Goal: Answer question/provide support: Share knowledge or assist other users

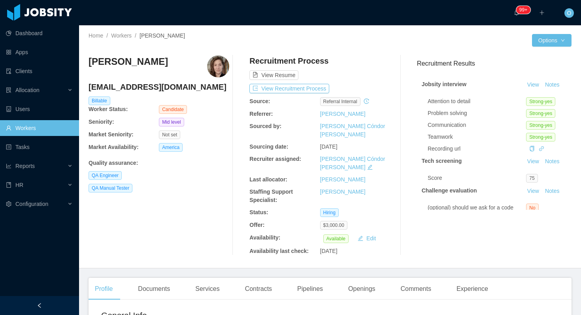
click at [161, 91] on h4 "antoniacastells93@gmail.com" at bounding box center [159, 86] width 141 height 11
copy h4 "antoniacastells93@gmail.com"
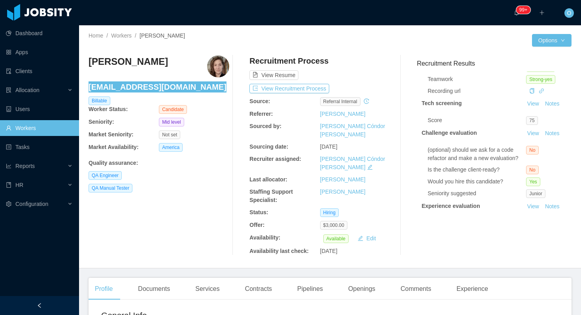
scroll to position [98, 0]
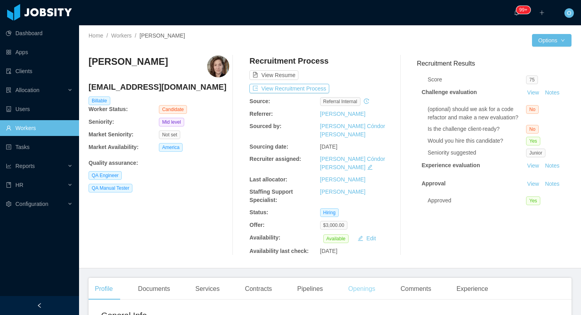
click at [364, 278] on div "Openings" at bounding box center [362, 289] width 40 height 22
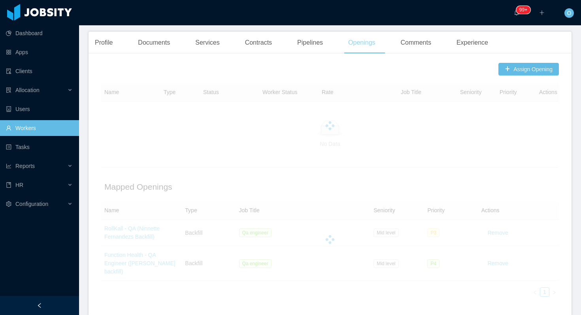
scroll to position [267, 0]
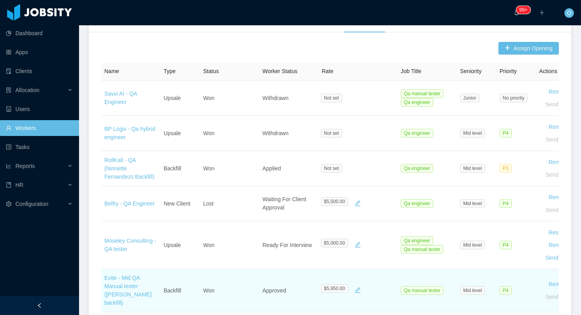
drag, startPoint x: 154, startPoint y: 278, endPoint x: 102, endPoint y: 264, distance: 53.8
click at [102, 269] on td "Evite - Mid QA Manual tester (Juan Penalosa's backfill)" at bounding box center [130, 290] width 59 height 43
copy link "Evite - Mid QA Manual tester (Juan Penalosa's backfill)"
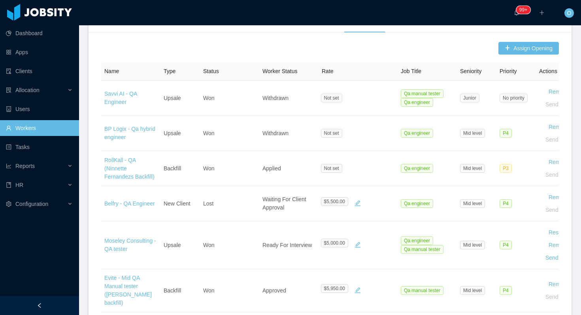
drag, startPoint x: 138, startPoint y: 271, endPoint x: 490, endPoint y: 3, distance: 442.1
click at [0, 0] on section "Dashboard Apps Clients Allocation Users Workers Tasks Reports HR Configuration …" at bounding box center [290, 157] width 581 height 315
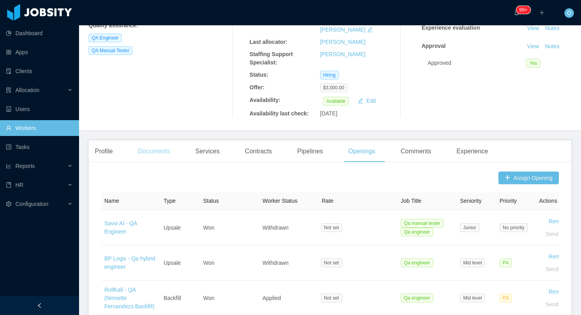
click at [158, 140] on div "Documents" at bounding box center [154, 151] width 45 height 22
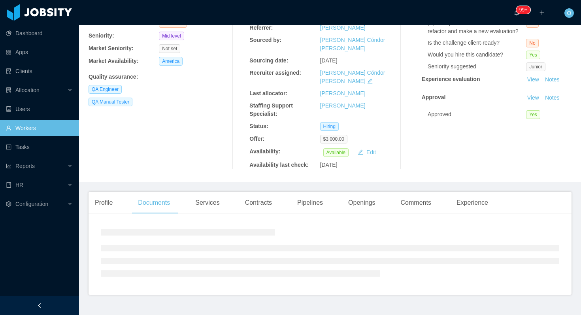
scroll to position [138, 0]
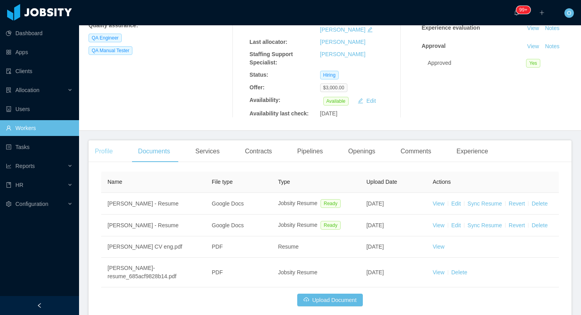
click at [107, 140] on div "Profile" at bounding box center [104, 151] width 30 height 22
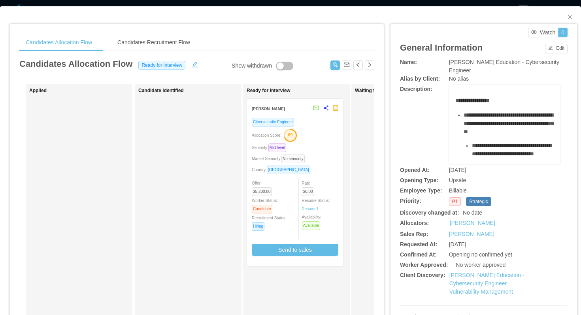
scroll to position [6, 0]
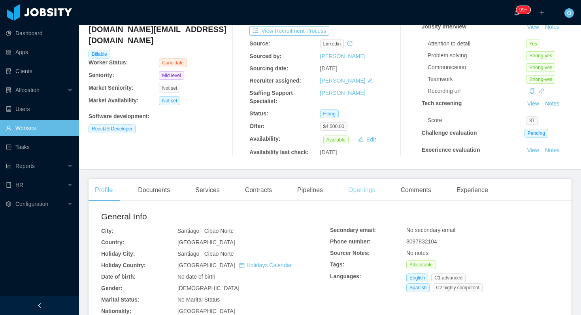
click at [357, 196] on div "Openings" at bounding box center [362, 190] width 40 height 22
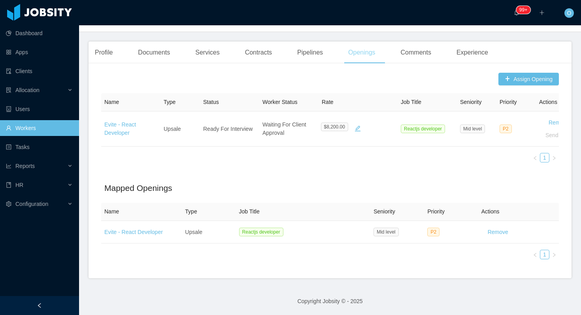
scroll to position [195, 0]
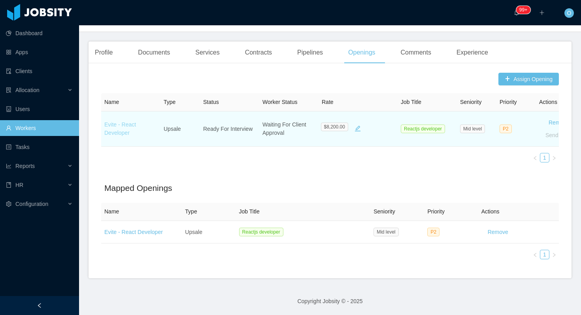
click at [125, 131] on link "Evite - React Developer" at bounding box center [120, 128] width 32 height 15
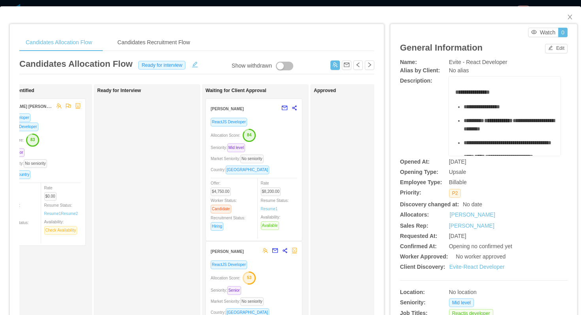
scroll to position [0, 154]
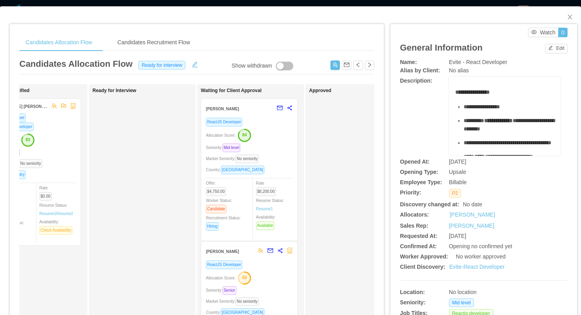
click at [284, 138] on div "Allocation Score: 84" at bounding box center [249, 135] width 87 height 13
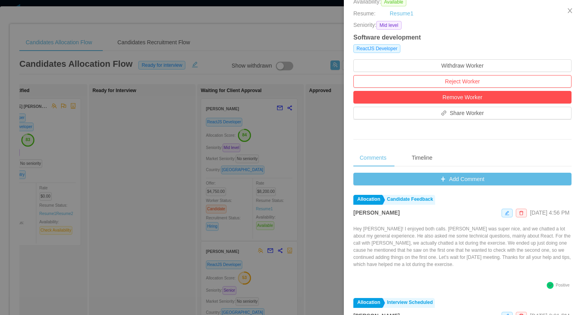
scroll to position [211, 0]
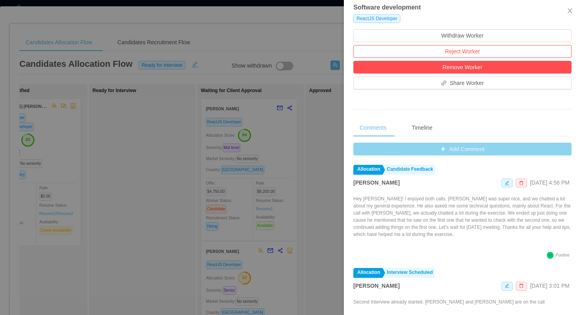
click at [366, 149] on button "Add Comment" at bounding box center [463, 149] width 218 height 13
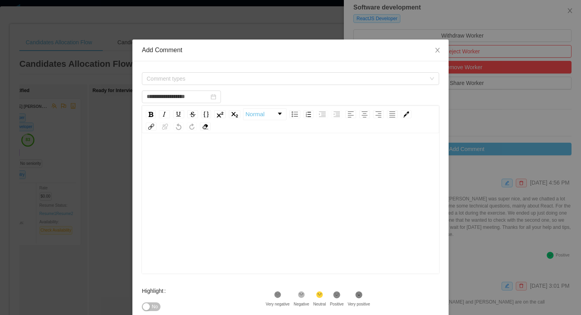
click at [283, 70] on div "**********" at bounding box center [290, 218] width 316 height 314
click at [281, 78] on span "Comment types" at bounding box center [286, 79] width 279 height 8
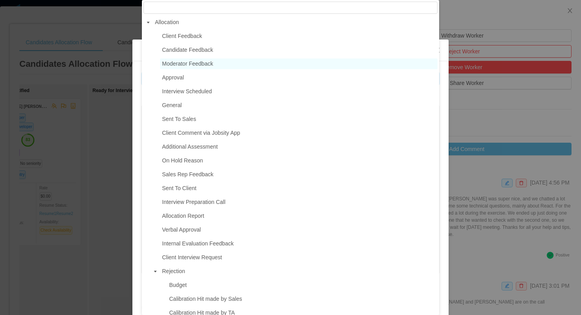
click at [202, 65] on span "Moderator Feedback" at bounding box center [187, 64] width 51 height 6
type input "**********"
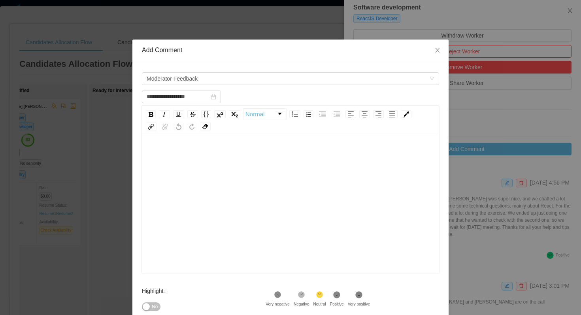
click at [206, 205] on div "rdw-editor" at bounding box center [290, 216] width 285 height 138
click at [259, 157] on span "**********" at bounding box center [218, 155] width 141 height 6
click at [343, 289] on div "Highlight No .st0{fill:#8a8a8a}.st2{fill:#262626} Very negative .st1{fill:#2626…" at bounding box center [290, 303] width 297 height 41
click at [341, 292] on icon at bounding box center [337, 294] width 7 height 7
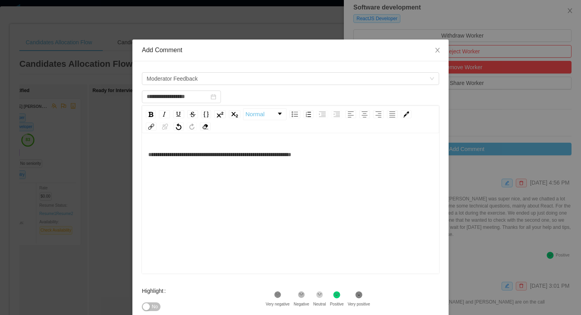
scroll to position [90, 0]
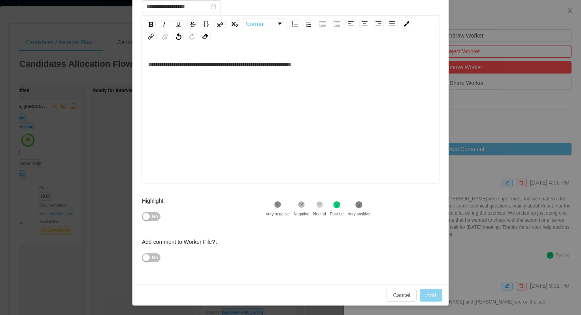
click at [422, 293] on button "Add" at bounding box center [431, 295] width 23 height 13
type input "**********"
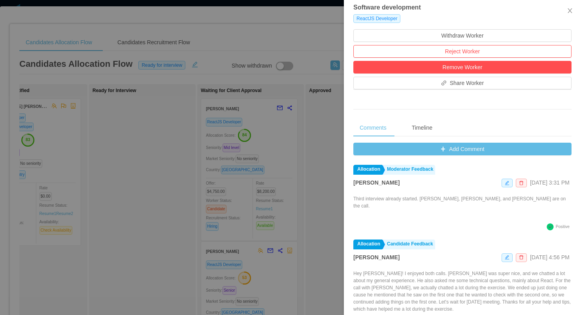
click at [129, 100] on div at bounding box center [290, 157] width 581 height 315
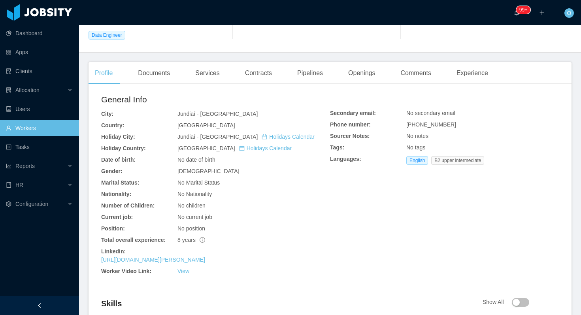
scroll to position [204, 0]
click at [191, 256] on link "https://www.linkedin.com/in/victor-pupo-manuel" at bounding box center [153, 259] width 104 height 6
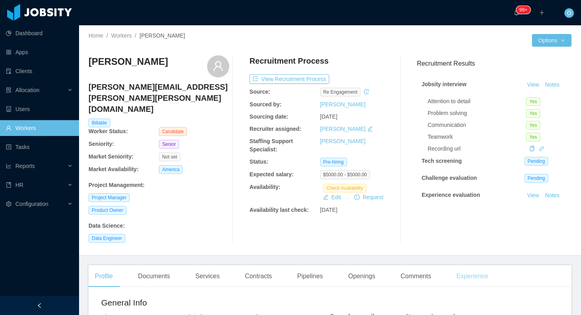
click at [465, 265] on div "Experience" at bounding box center [472, 276] width 44 height 22
click at [111, 265] on div "Profile" at bounding box center [104, 276] width 30 height 22
click at [317, 77] on button "View Recruitment Process" at bounding box center [290, 78] width 80 height 9
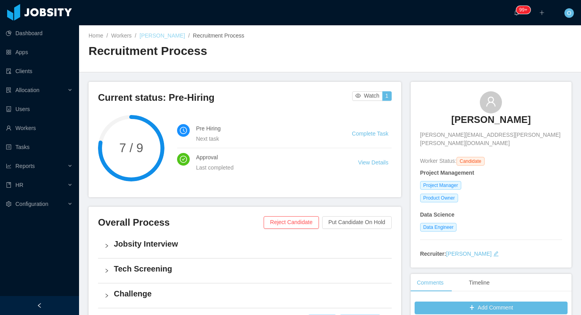
click at [163, 37] on link "Victor Pupo" at bounding box center [162, 35] width 45 height 6
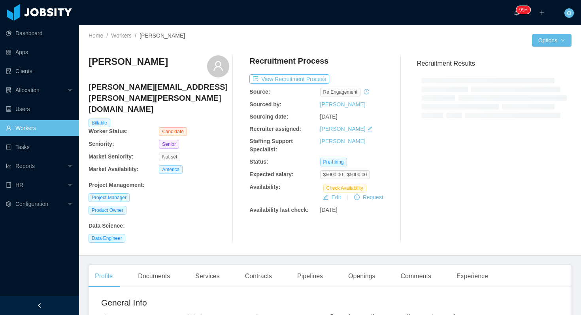
click at [175, 93] on div "victor.pupo.manuel@hotmail.com" at bounding box center [159, 99] width 141 height 37
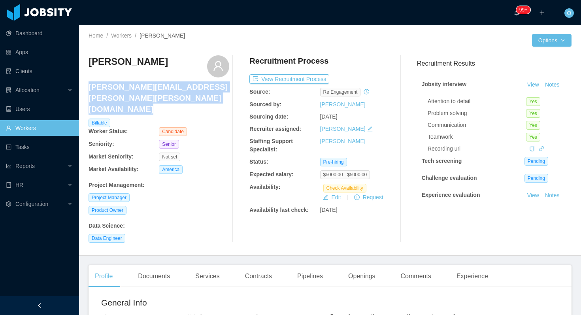
click at [175, 93] on div "victor.pupo.manuel@hotmail.com" at bounding box center [159, 99] width 141 height 37
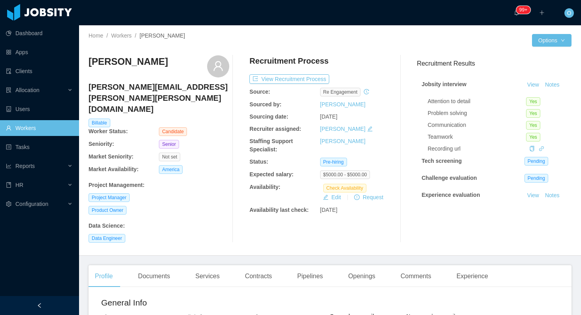
click at [169, 83] on h4 "victor.pupo.manuel@hotmail.com" at bounding box center [159, 97] width 141 height 33
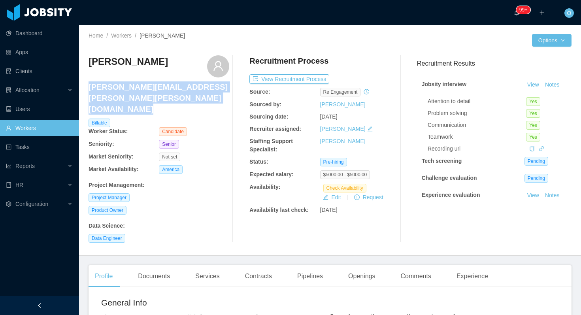
click at [169, 83] on h4 "victor.pupo.manuel@hotmail.com" at bounding box center [159, 97] width 141 height 33
copy h4 "victor.pupo.manuel@hotmail.com"
click at [532, 85] on link "View" at bounding box center [533, 84] width 17 height 6
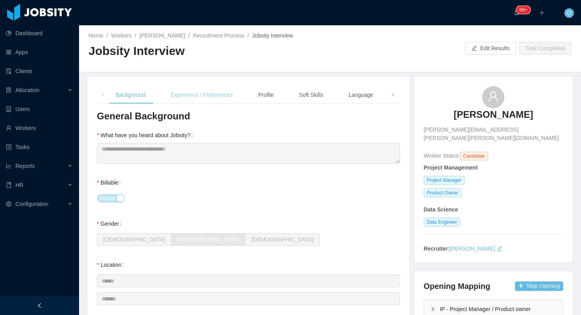
click at [201, 91] on div "Experience / Preferences" at bounding box center [202, 95] width 75 height 18
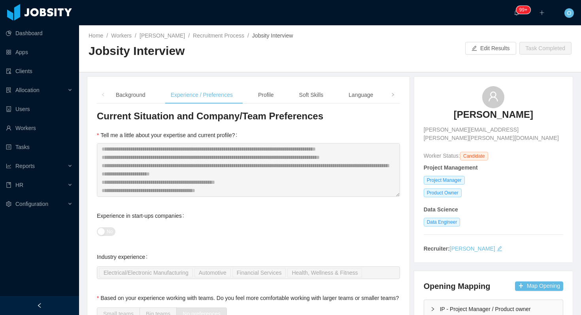
click at [485, 129] on span "victor.pupo.manuel@hotmail.com" at bounding box center [494, 134] width 140 height 17
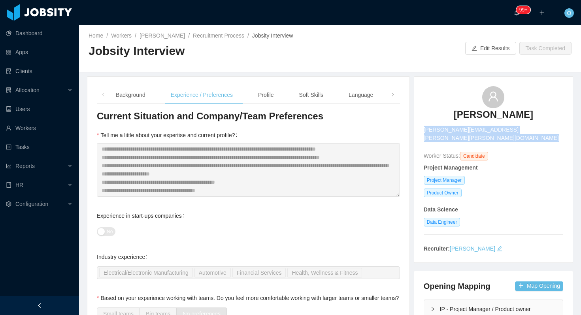
click at [485, 129] on span "victor.pupo.manuel@hotmail.com" at bounding box center [494, 134] width 140 height 17
copy span "victor.pupo.manuel@hotmail.com"
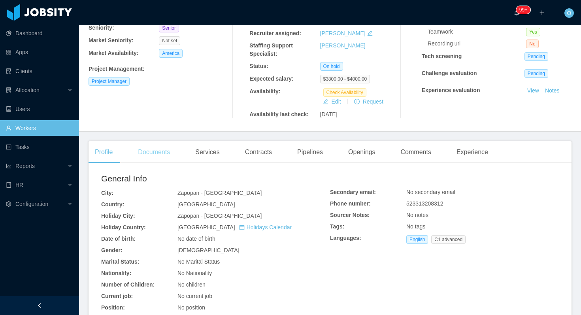
scroll to position [168, 0]
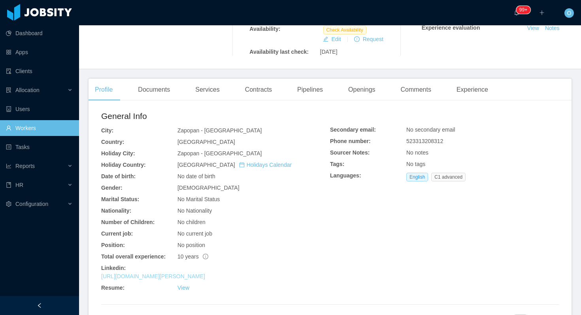
click at [191, 275] on link "[URL][DOMAIN_NAME][PERSON_NAME]" at bounding box center [153, 276] width 104 height 6
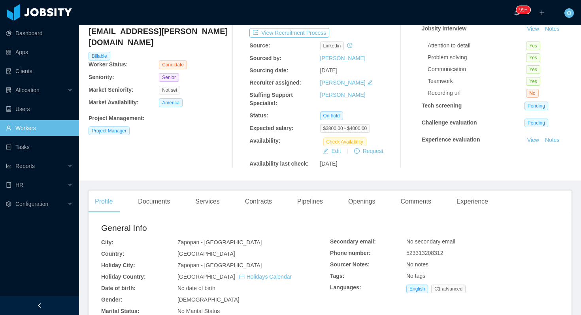
scroll to position [0, 0]
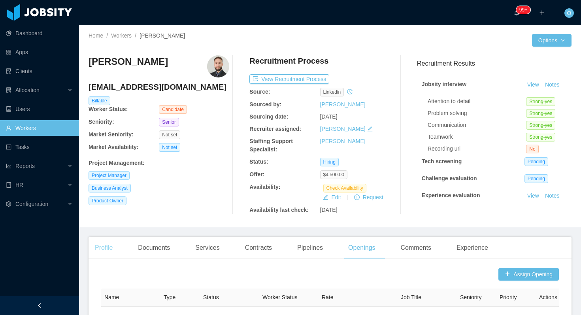
click at [106, 240] on div "Profile" at bounding box center [104, 248] width 30 height 22
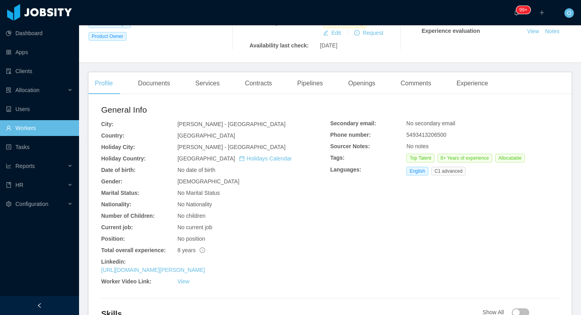
scroll to position [176, 0]
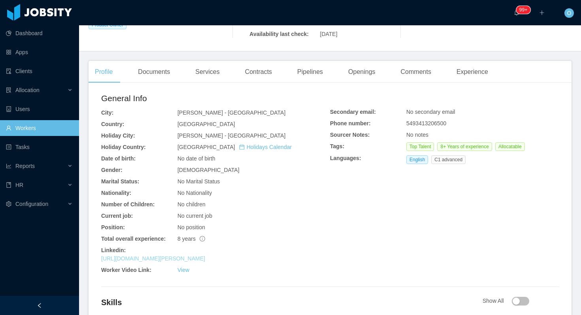
click at [205, 259] on link "[URL][DOMAIN_NAME][PERSON_NAME]" at bounding box center [153, 259] width 104 height 6
click at [476, 73] on div "Experience" at bounding box center [472, 72] width 44 height 22
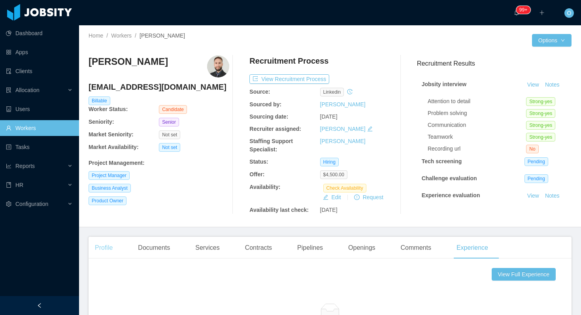
click at [112, 249] on div "Profile" at bounding box center [104, 248] width 30 height 22
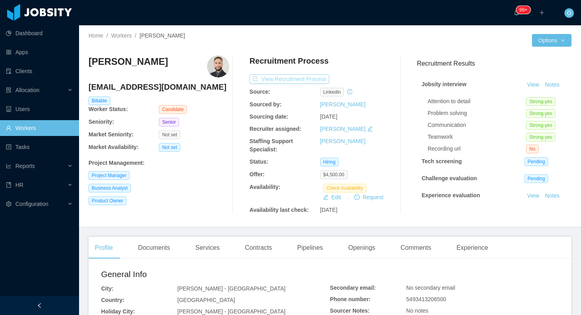
click at [310, 79] on button "View Recruitment Process" at bounding box center [290, 78] width 80 height 9
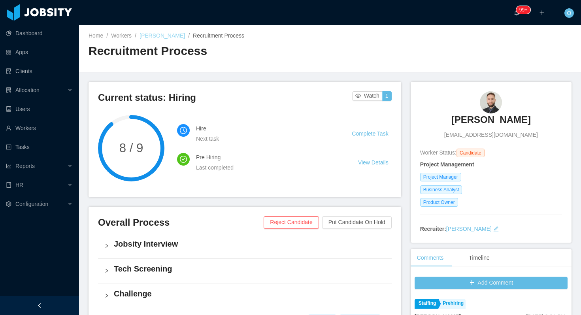
click at [156, 36] on link "Elias Stiza" at bounding box center [162, 35] width 45 height 6
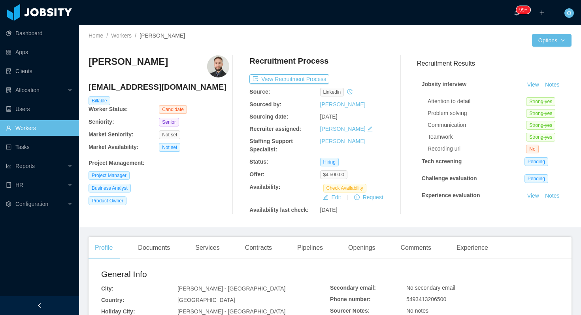
click at [148, 85] on h4 "eliasstiza@gmail.com" at bounding box center [159, 86] width 141 height 11
copy h4 "eliasstiza@gmail.com"
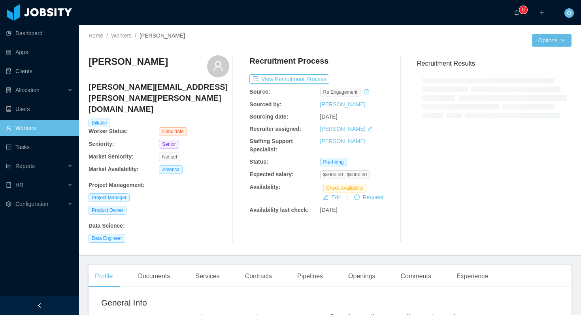
click at [158, 89] on h4 "[PERSON_NAME][EMAIL_ADDRESS][PERSON_NAME][PERSON_NAME][DOMAIN_NAME]" at bounding box center [159, 97] width 141 height 33
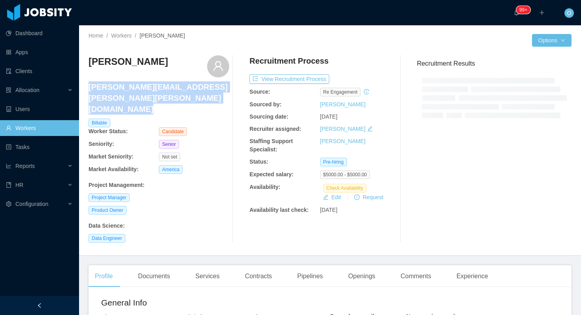
copy h4 "[PERSON_NAME][EMAIL_ADDRESS][PERSON_NAME][PERSON_NAME][DOMAIN_NAME]"
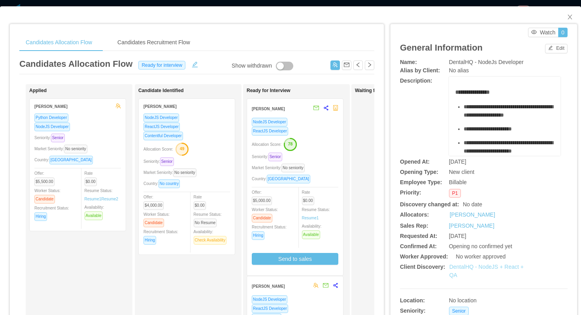
click at [490, 267] on link "DentalHQ - NodeJS + React + QA" at bounding box center [487, 271] width 74 height 15
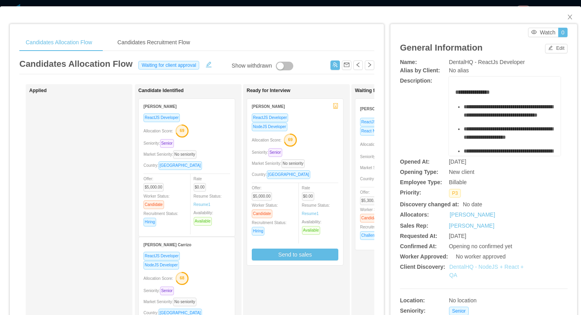
click at [483, 270] on link "DentalHQ - NodeJS + React + QA" at bounding box center [487, 271] width 74 height 15
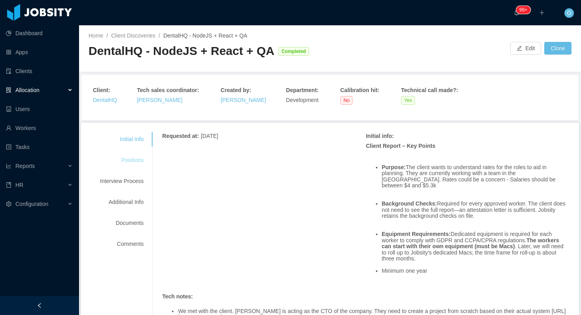
click at [142, 161] on div "Positions" at bounding box center [122, 160] width 62 height 15
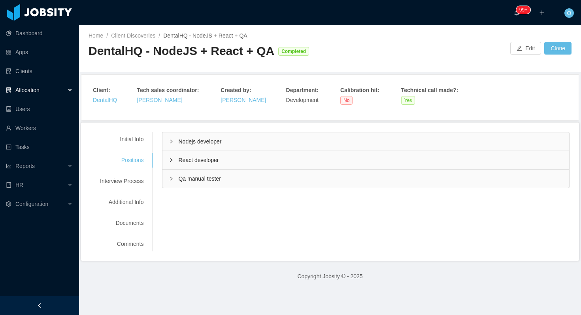
click at [168, 143] on div "Nodejs developer" at bounding box center [366, 141] width 407 height 18
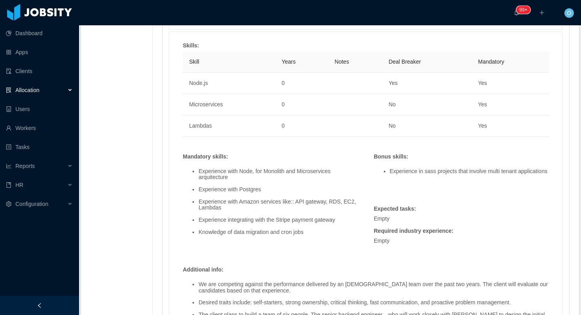
scroll to position [418, 0]
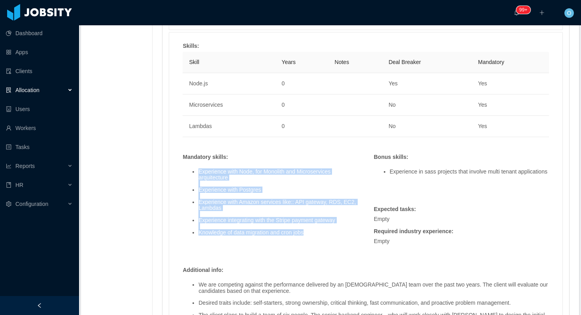
drag, startPoint x: 201, startPoint y: 172, endPoint x: 329, endPoint y: 232, distance: 142.1
click at [329, 232] on ul "Experience with Node, for Monolith and Microservices arquitecture Experience wi…" at bounding box center [270, 202] width 175 height 79
copy ul "Experience with Node, for Monolith and Microservices arquitecture Experience wi…"
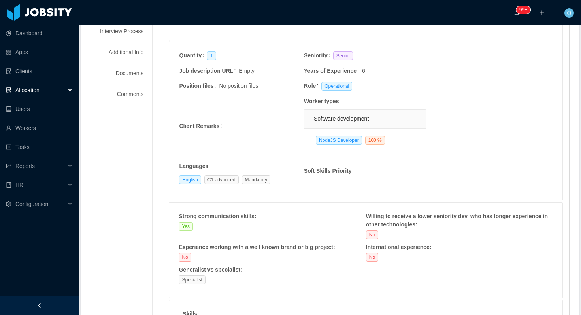
scroll to position [0, 0]
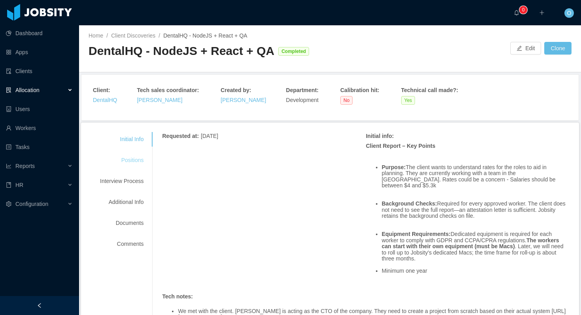
click at [144, 163] on div "Positions" at bounding box center [122, 160] width 62 height 15
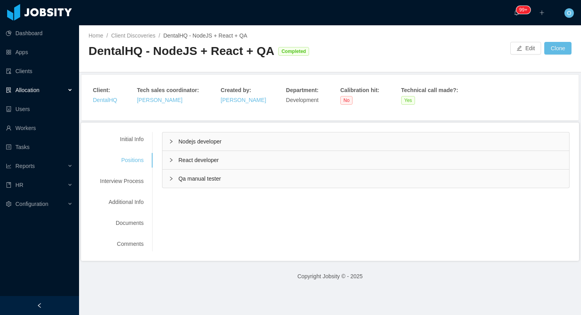
click at [170, 156] on div "React developer" at bounding box center [366, 160] width 407 height 18
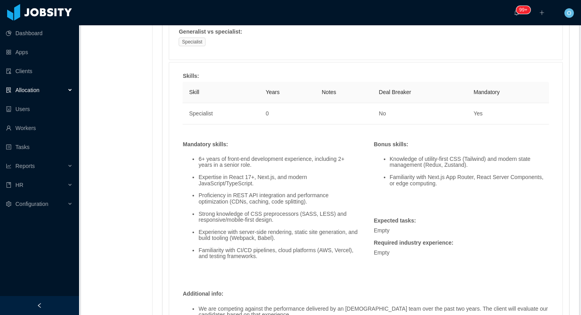
scroll to position [468, 0]
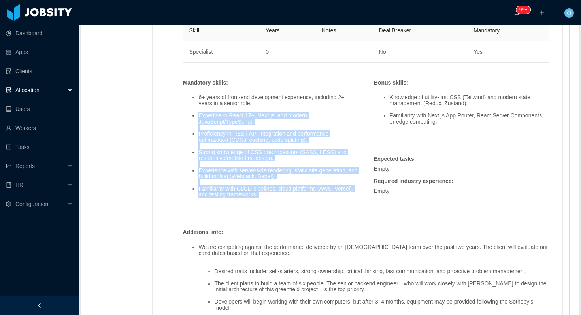
drag, startPoint x: 201, startPoint y: 116, endPoint x: 322, endPoint y: 199, distance: 146.2
click at [322, 199] on ul "6+ years of front-end development experience, including 2+ years in a senior ro…" at bounding box center [270, 147] width 175 height 116
copy ul "Expertise in React 17+, Next.js, and modern JavaScript/TypeScript. Proficiency …"
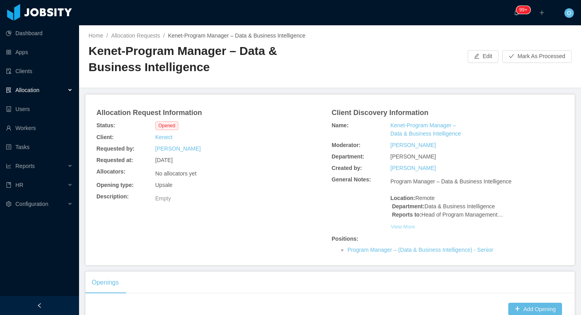
click at [404, 225] on button "View More" at bounding box center [403, 227] width 25 height 13
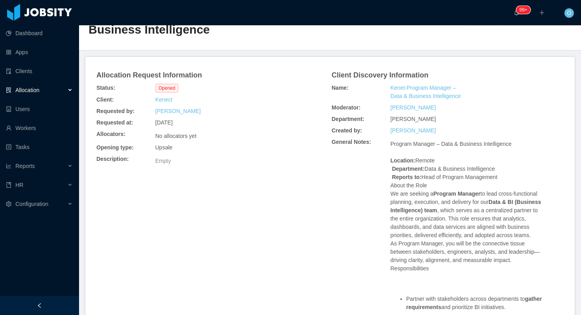
scroll to position [32, 0]
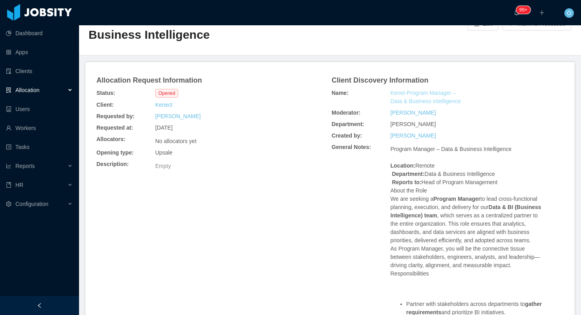
click at [413, 93] on link "Kenet-Program Manager – Data & Business Intelligence" at bounding box center [428, 97] width 75 height 17
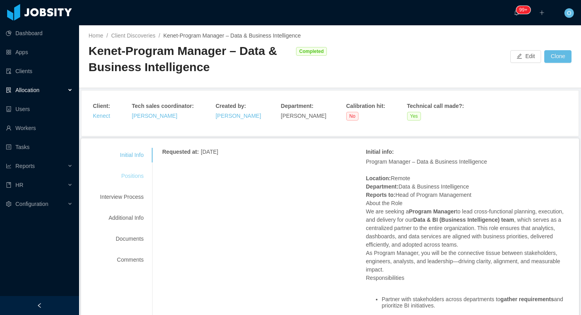
click at [132, 174] on div "Positions" at bounding box center [122, 176] width 62 height 15
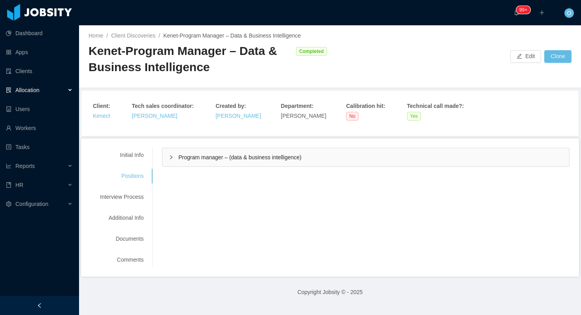
click at [171, 155] on icon "icon: right" at bounding box center [171, 157] width 5 height 5
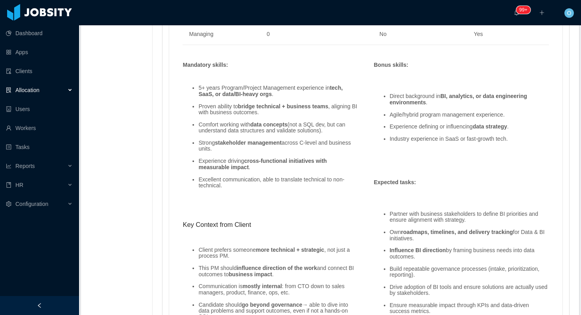
scroll to position [512, 0]
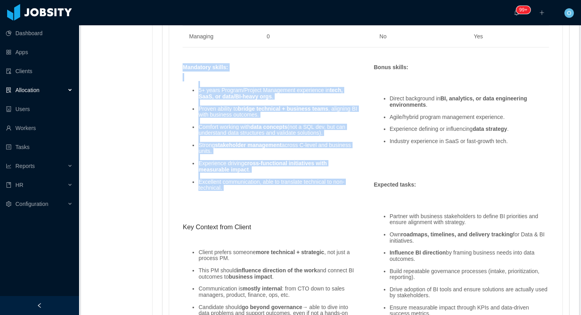
drag, startPoint x: 185, startPoint y: 68, endPoint x: 344, endPoint y: 193, distance: 202.9
click at [344, 193] on div "Mandatory skills : 5+ years Program/Project Management experience in tech, SaaS…" at bounding box center [270, 209] width 183 height 292
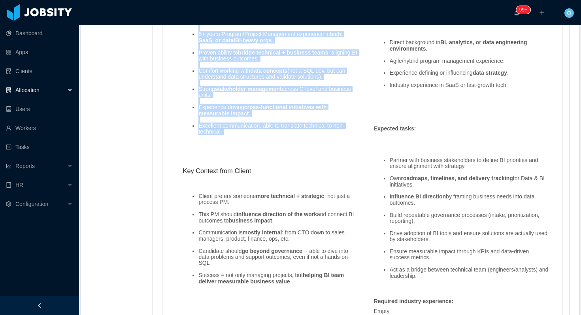
scroll to position [561, 0]
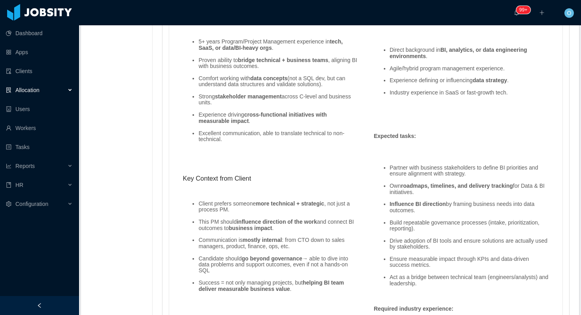
click at [346, 168] on div "5+ years Program/Project Management experience in tech, SaaS, or data/BI-heavy …" at bounding box center [270, 166] width 183 height 282
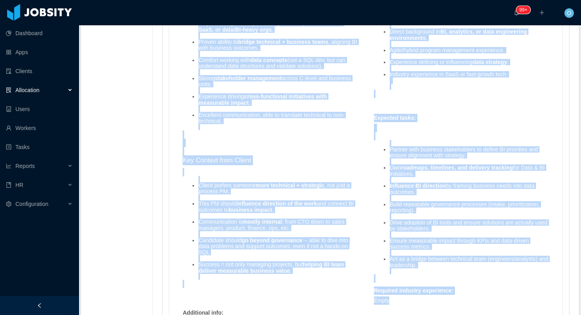
scroll to position [598, 0]
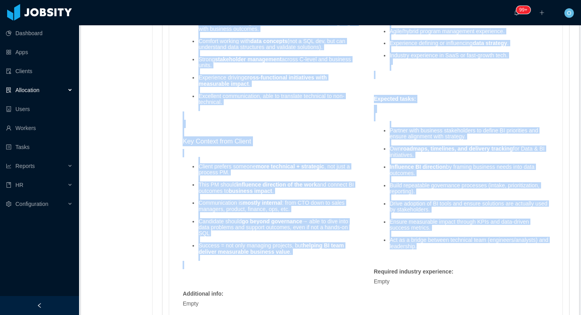
drag, startPoint x: 185, startPoint y: 117, endPoint x: 435, endPoint y: 247, distance: 281.6
click at [435, 247] on div "Skills : Skill Years Notes Deal Breaker Mandatory SQL 0 No Yes Managing 0 No Ye…" at bounding box center [366, 100] width 382 height 424
copy div "Loremipsu dolors : 0+ ametc Adipisc/Elitsed Doeiusmodt incididunt ut labo, EtdO…"
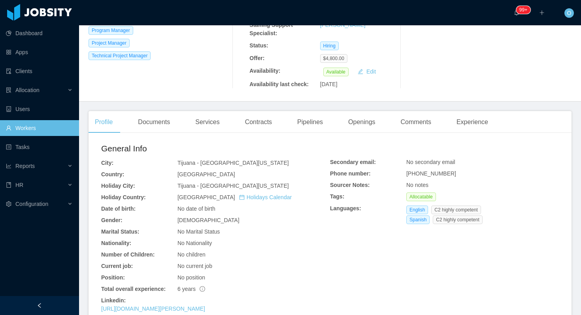
scroll to position [149, 0]
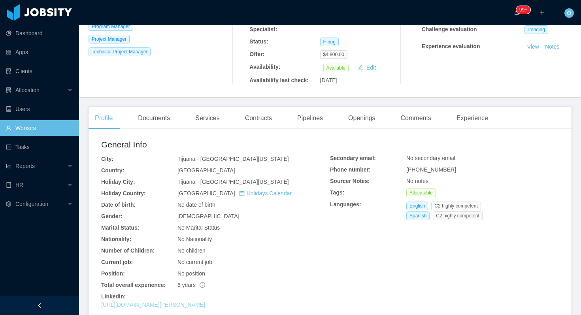
click at [198, 302] on link "[URL][DOMAIN_NAME][PERSON_NAME]" at bounding box center [153, 305] width 104 height 6
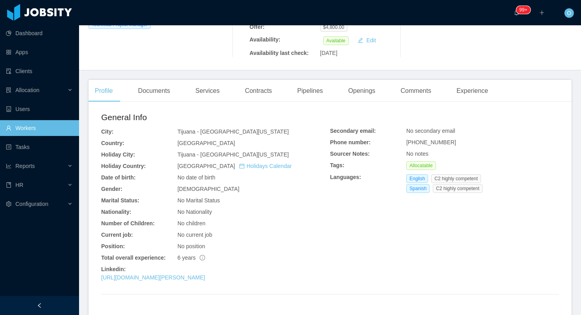
scroll to position [0, 0]
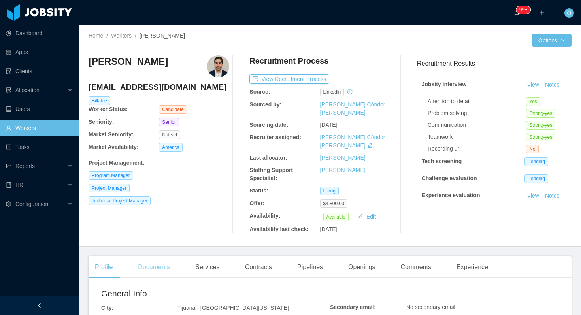
click at [167, 256] on div "Documents" at bounding box center [154, 267] width 45 height 22
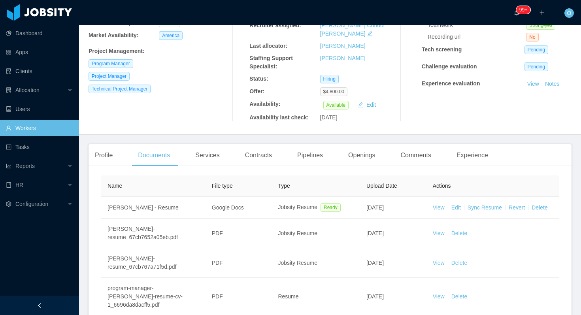
scroll to position [156, 0]
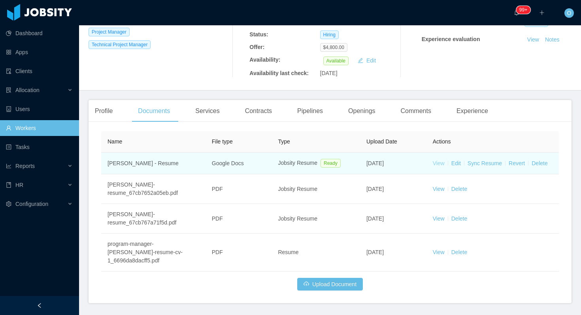
click at [438, 160] on link "View" at bounding box center [439, 163] width 12 height 6
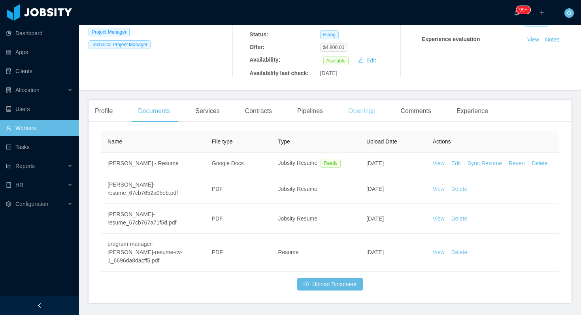
scroll to position [0, 0]
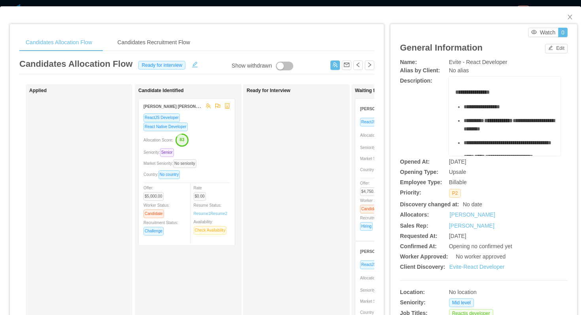
scroll to position [0, 35]
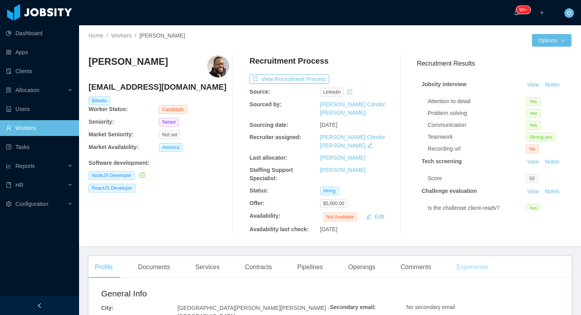
click at [491, 256] on div "Experience" at bounding box center [472, 267] width 44 height 22
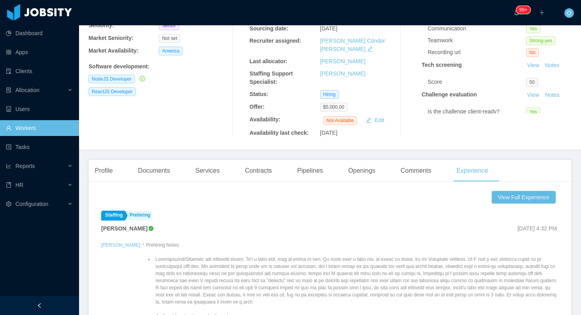
scroll to position [68, 0]
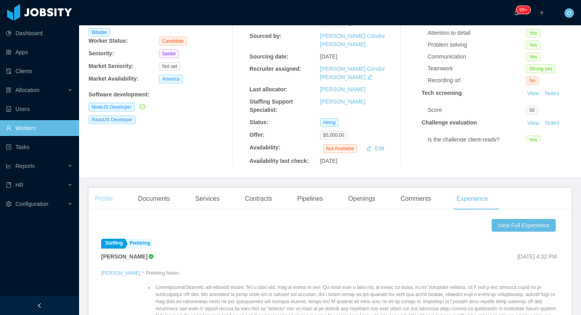
click at [114, 188] on div "Profile" at bounding box center [104, 199] width 30 height 22
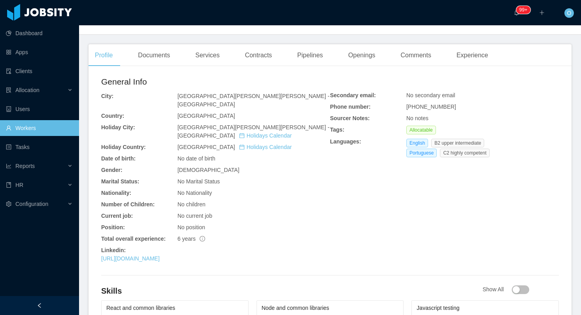
scroll to position [240, 0]
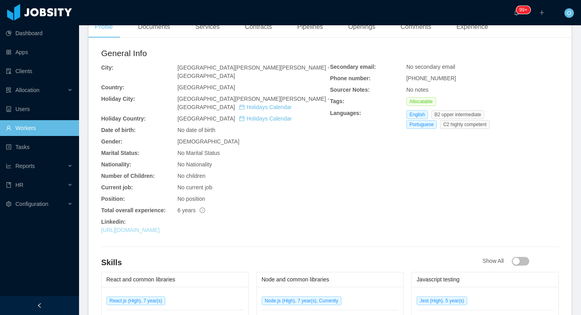
click at [160, 227] on link "[URL][DOMAIN_NAME]" at bounding box center [130, 230] width 59 height 6
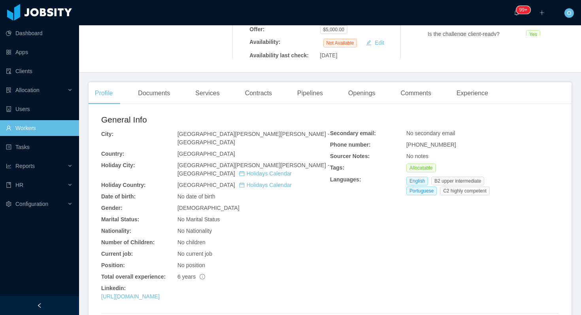
scroll to position [160, 0]
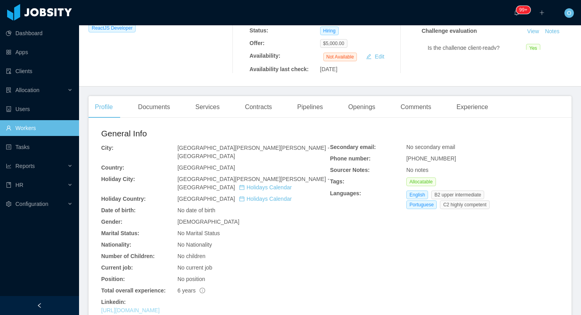
click at [160, 307] on link "[URL][DOMAIN_NAME]" at bounding box center [130, 310] width 59 height 6
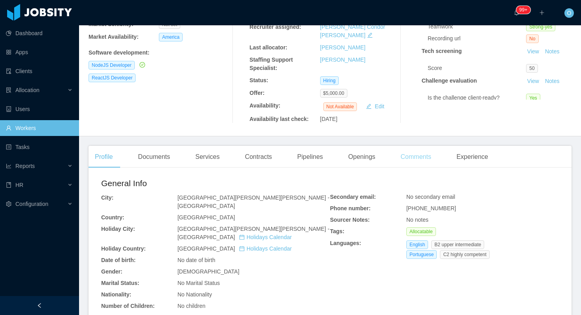
scroll to position [0, 0]
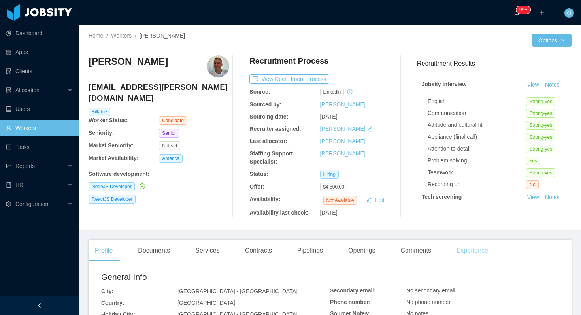
click at [470, 250] on div "Experience" at bounding box center [472, 251] width 44 height 22
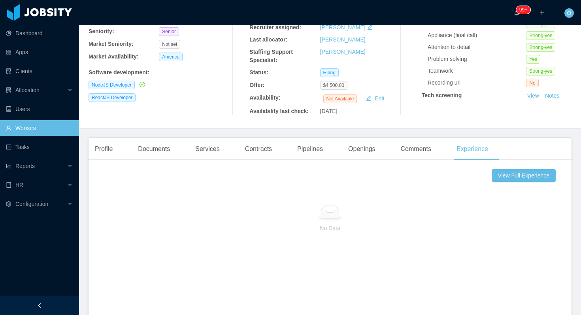
scroll to position [152, 0]
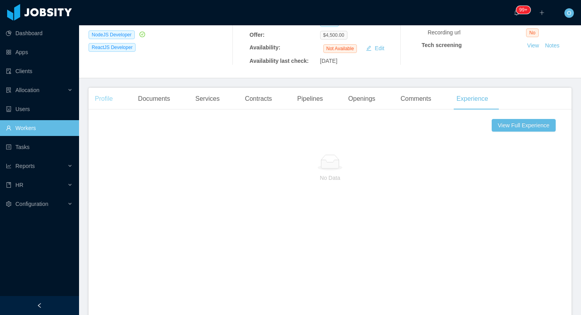
click at [111, 105] on div "Profile" at bounding box center [104, 99] width 30 height 22
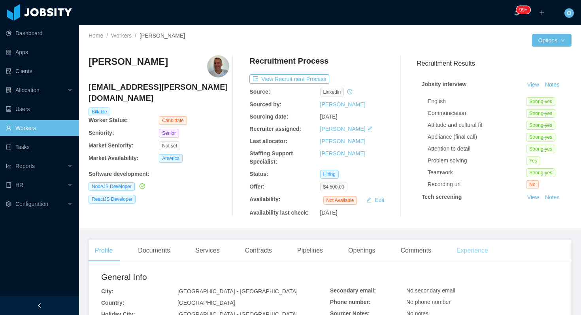
click at [471, 245] on div "Experience" at bounding box center [472, 251] width 44 height 22
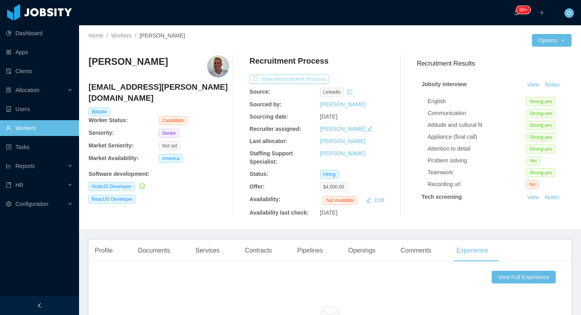
click at [313, 82] on button "View Recruitment Process" at bounding box center [290, 78] width 80 height 9
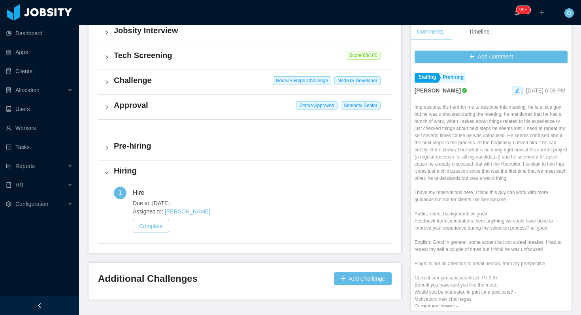
scroll to position [186, 0]
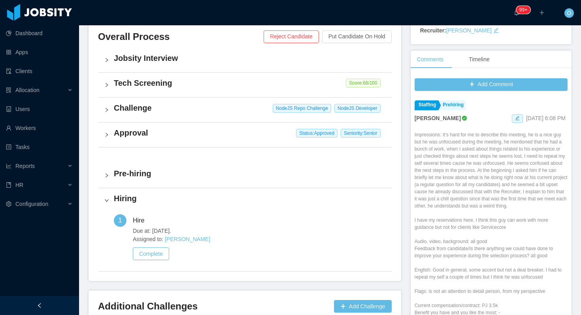
click at [238, 110] on h4 "Challenge" at bounding box center [250, 107] width 272 height 11
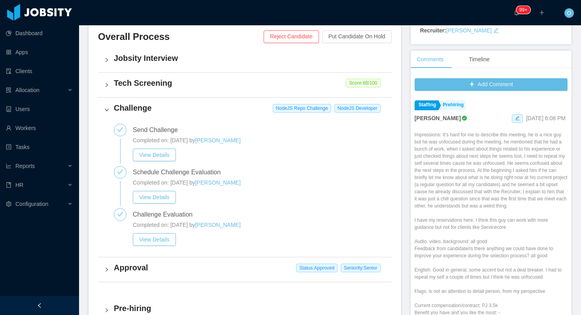
click at [238, 110] on h4 "Challenge" at bounding box center [250, 107] width 272 height 11
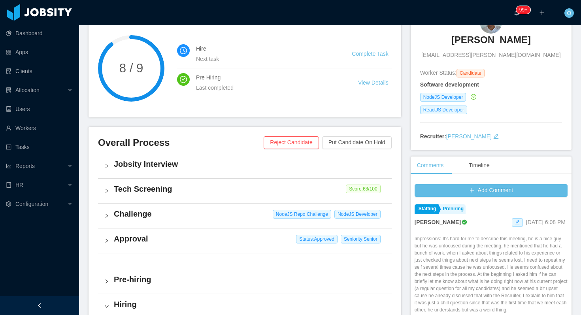
scroll to position [0, 0]
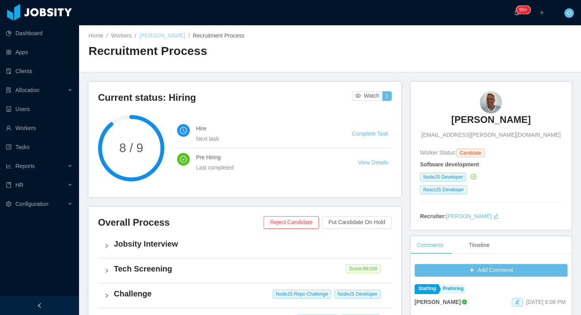
click at [148, 34] on link "Alexandre Pisani" at bounding box center [162, 35] width 45 height 6
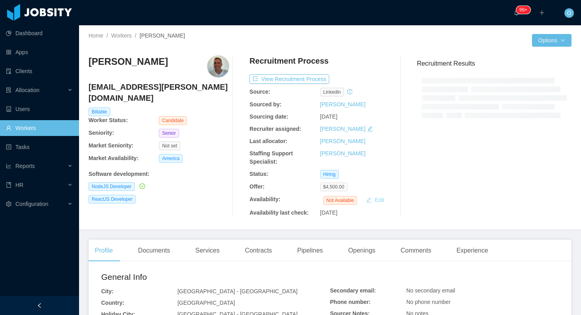
click at [380, 200] on button "Edit" at bounding box center [375, 199] width 25 height 9
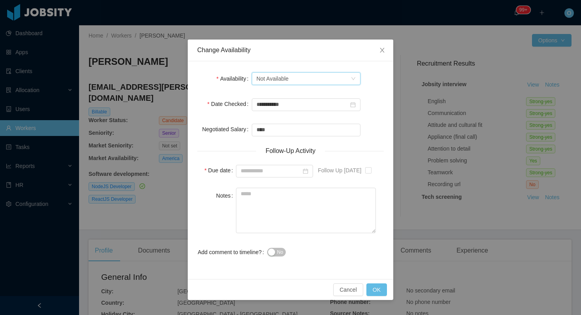
click at [341, 83] on div "Select one Not Available" at bounding box center [304, 79] width 94 height 12
click at [340, 105] on li "Not Available" at bounding box center [306, 107] width 109 height 13
type input "**********"
click at [374, 288] on button "OK" at bounding box center [377, 290] width 21 height 13
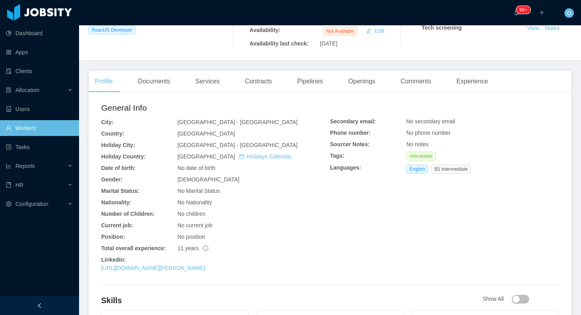
scroll to position [208, 0]
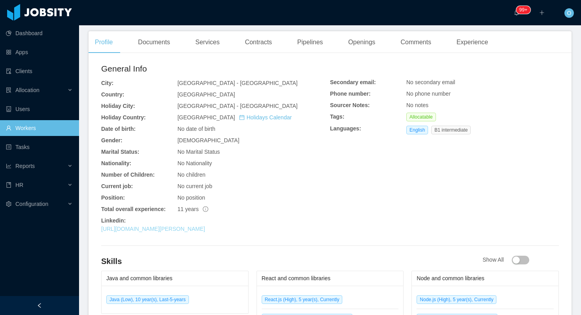
click at [205, 231] on link "https://www.linkedin.com/in/alexandre-pisani-8662a529" at bounding box center [153, 229] width 104 height 6
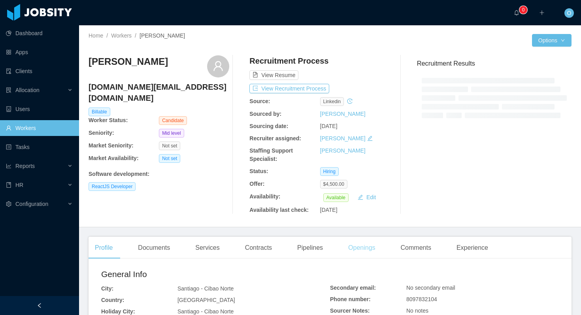
click at [363, 186] on div "$4,500.00" at bounding box center [355, 184] width 70 height 9
click at [357, 252] on div "Openings" at bounding box center [362, 248] width 40 height 22
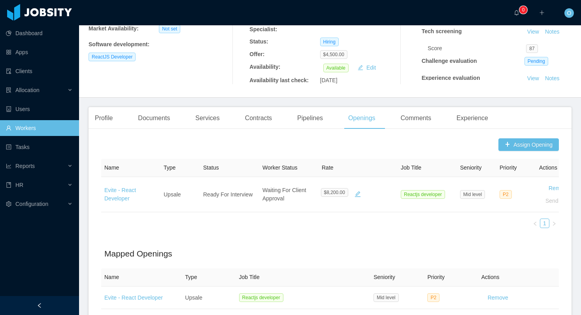
scroll to position [195, 0]
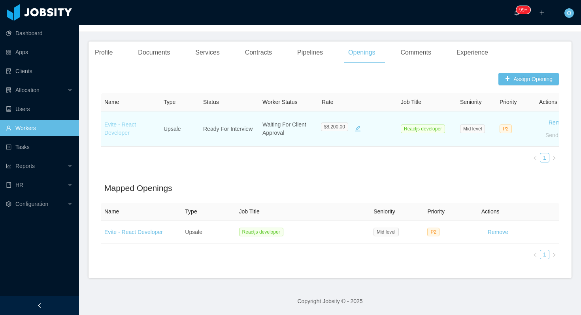
click at [132, 126] on link "Evite - React Developer" at bounding box center [120, 128] width 32 height 15
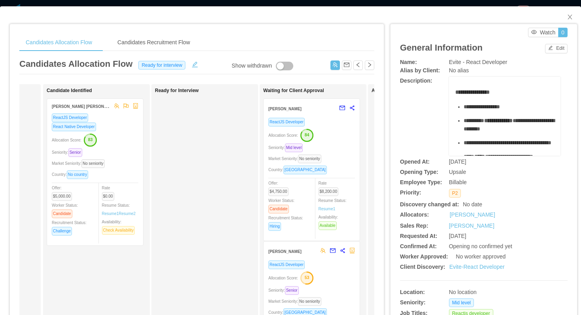
scroll to position [0, 134]
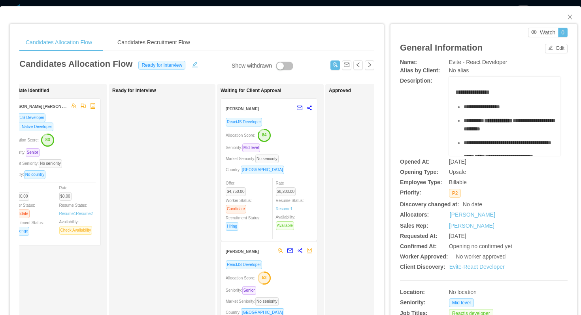
click at [301, 136] on div "Allocation Score: 84" at bounding box center [269, 135] width 87 height 13
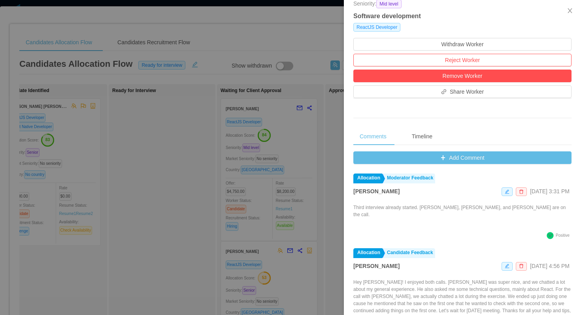
scroll to position [246, 0]
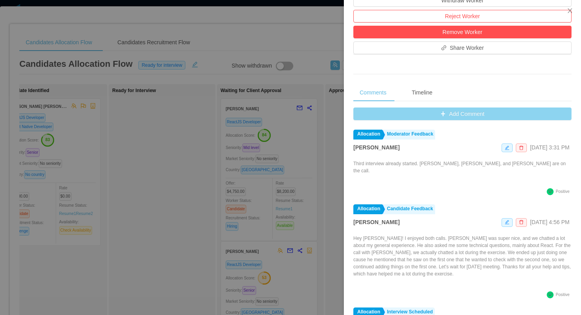
click at [367, 115] on button "Add Comment" at bounding box center [463, 114] width 218 height 13
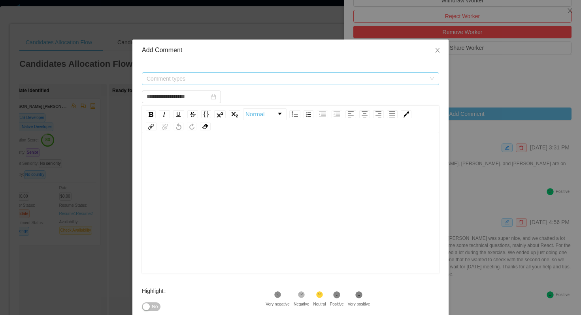
click at [282, 78] on span "Comment types" at bounding box center [286, 79] width 279 height 8
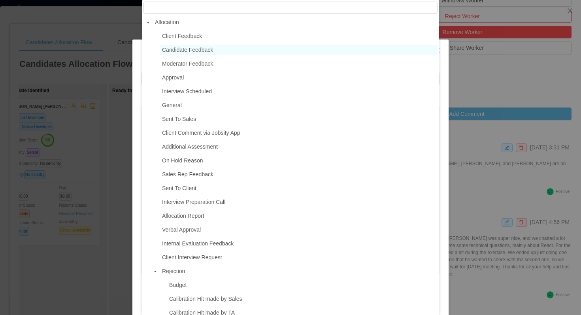
click at [215, 51] on span "Candidate Feedback" at bounding box center [299, 50] width 278 height 11
type input "**********"
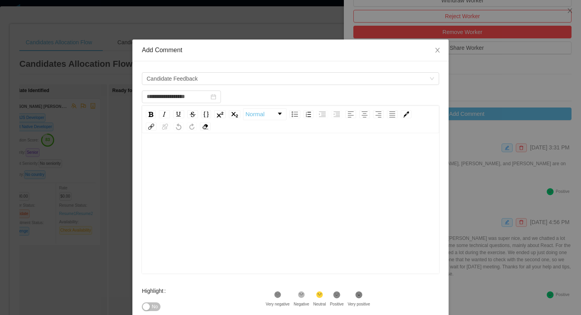
click at [218, 191] on div "rdw-editor" at bounding box center [290, 216] width 285 height 138
type input "**********"
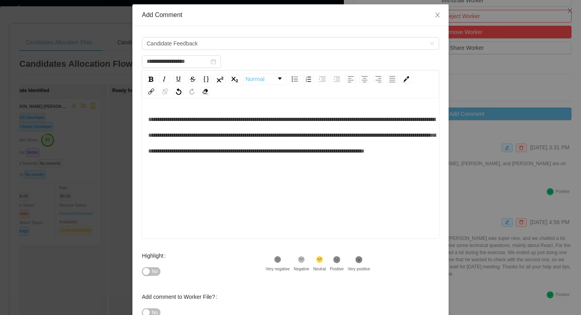
scroll to position [36, 0]
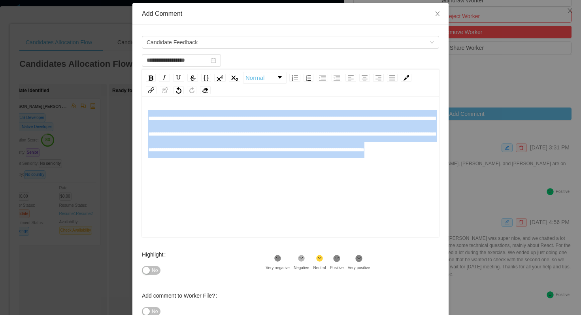
drag, startPoint x: 302, startPoint y: 167, endPoint x: 147, endPoint y: 122, distance: 161.8
click at [147, 122] on div "**********" at bounding box center [290, 168] width 297 height 138
copy span "**********"
click at [438, 17] on span "Close" at bounding box center [438, 14] width 22 height 22
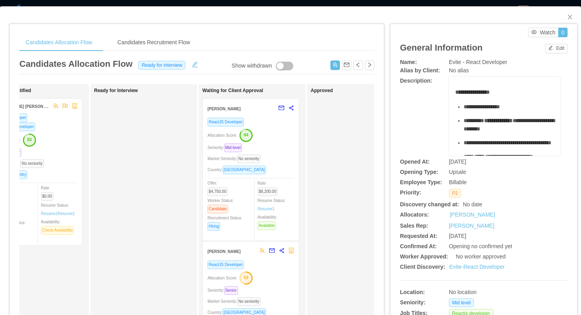
scroll to position [0, 193]
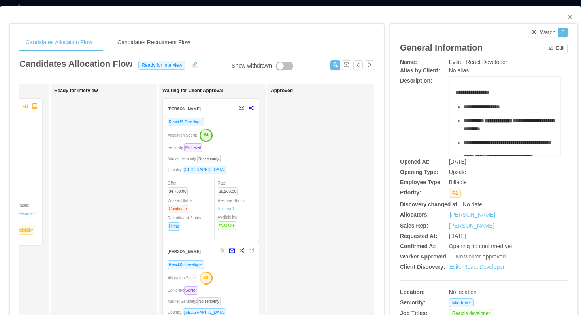
click at [246, 145] on div "Seniority: Mid level" at bounding box center [211, 147] width 87 height 9
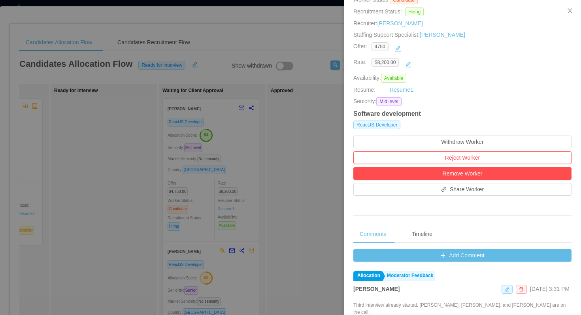
scroll to position [110, 0]
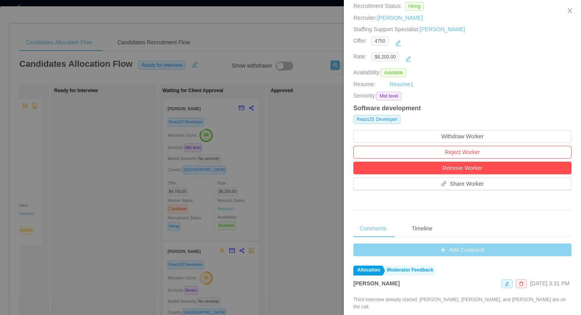
click at [371, 244] on button "Add Comment" at bounding box center [463, 250] width 218 height 13
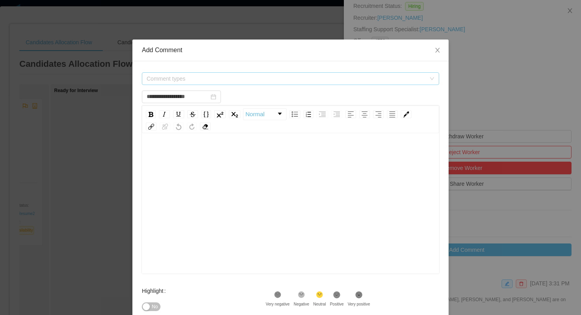
click at [258, 76] on span "Comment types" at bounding box center [286, 79] width 279 height 8
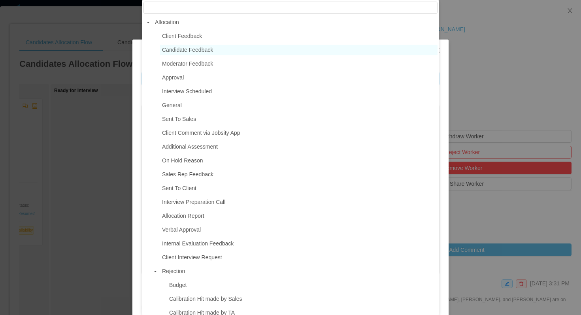
click at [213, 53] on span "Candidate Feedback" at bounding box center [187, 50] width 51 height 6
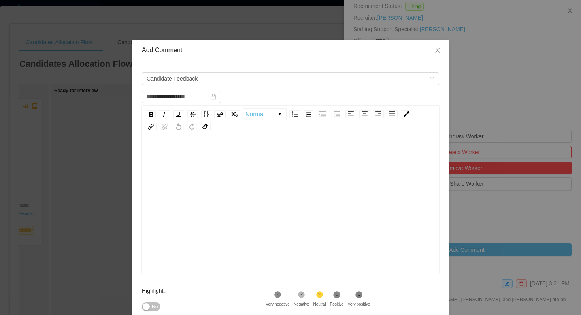
click at [215, 174] on div "rdw-editor" at bounding box center [290, 216] width 285 height 138
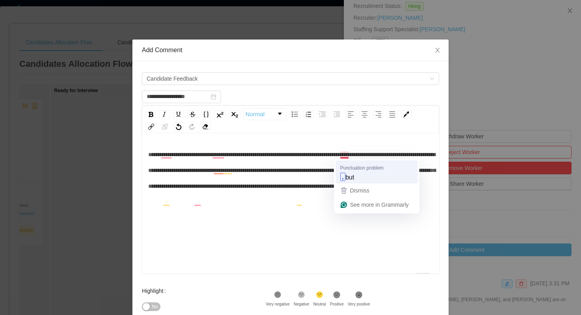
type input "**********"
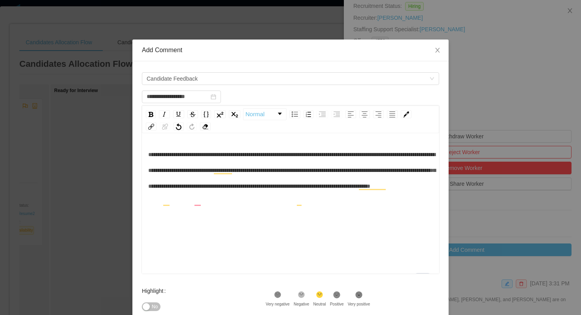
click at [215, 158] on div "**********" at bounding box center [290, 170] width 285 height 47
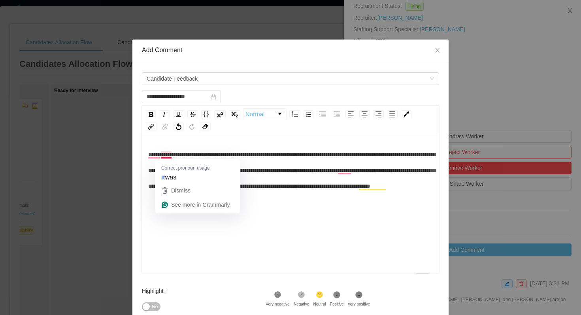
click at [264, 170] on span "**********" at bounding box center [292, 170] width 288 height 37
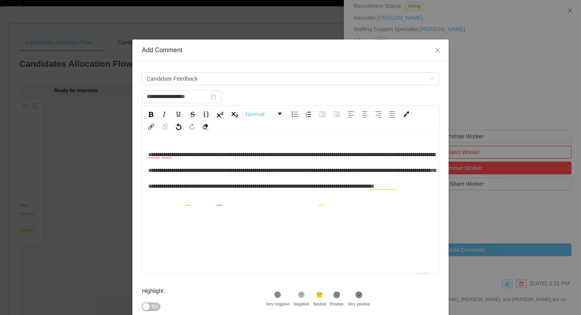
click at [340, 194] on div "**********" at bounding box center [290, 170] width 285 height 47
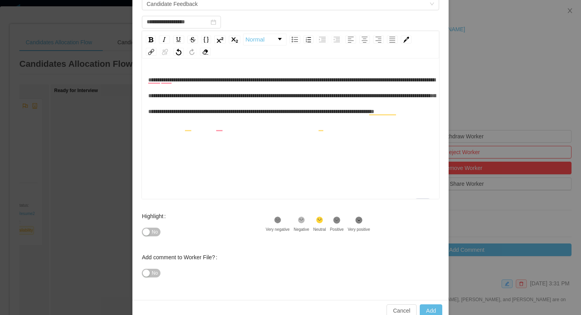
scroll to position [77, 0]
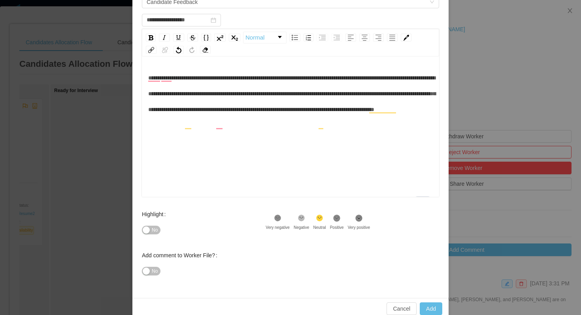
click at [341, 220] on icon at bounding box center [337, 218] width 7 height 7
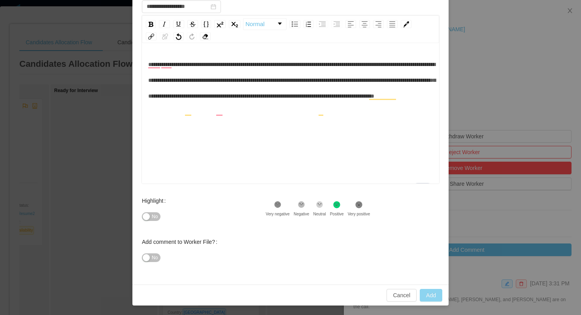
click at [428, 295] on button "Add" at bounding box center [431, 295] width 23 height 13
type input "**********"
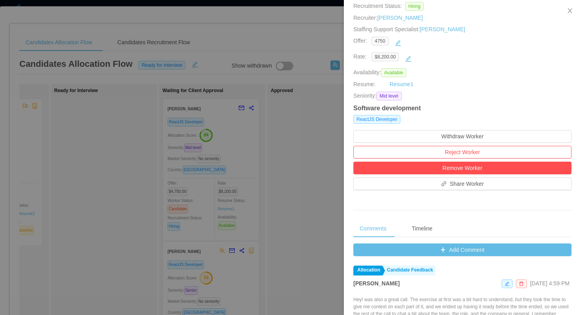
click at [300, 134] on div at bounding box center [290, 157] width 581 height 315
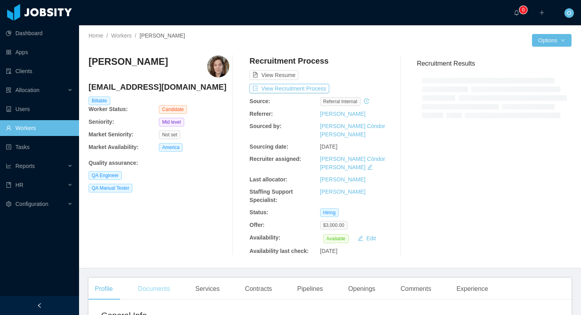
scroll to position [326, 0]
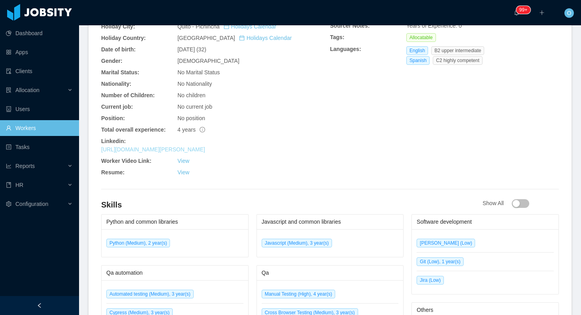
click at [172, 146] on link "[URL][DOMAIN_NAME][PERSON_NAME]" at bounding box center [153, 149] width 104 height 6
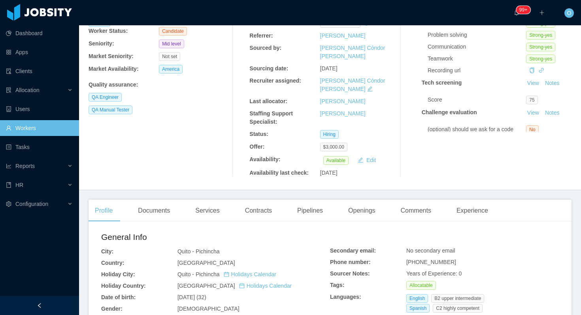
scroll to position [0, 0]
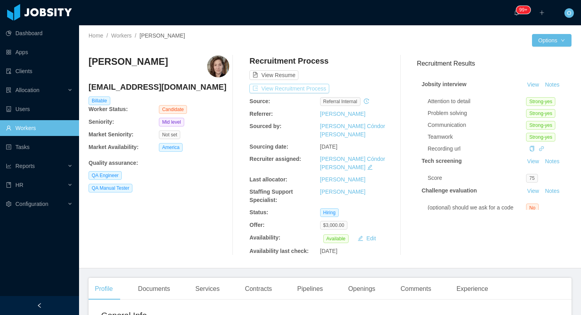
click at [316, 91] on button "View Recruitment Process" at bounding box center [290, 88] width 80 height 9
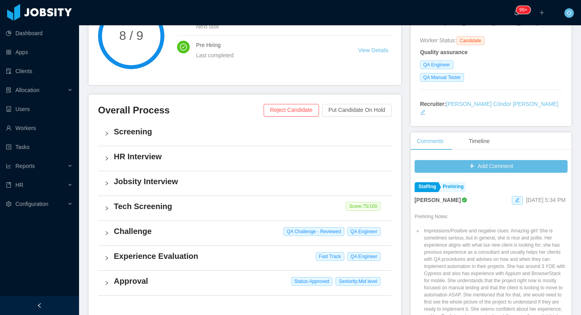
scroll to position [114, 0]
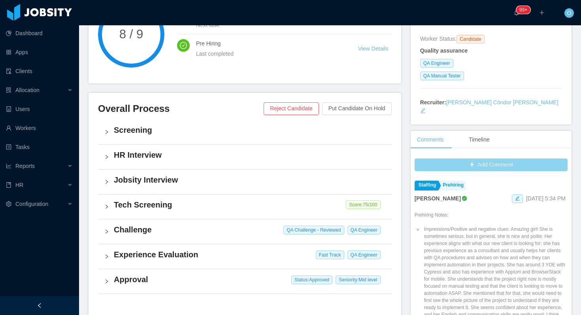
click at [438, 159] on button "Add Comment" at bounding box center [491, 165] width 153 height 13
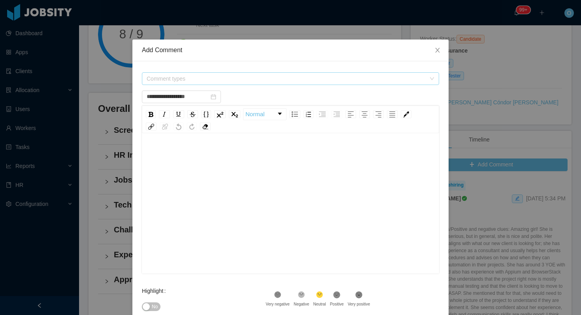
click at [311, 81] on span "Comment types" at bounding box center [286, 79] width 279 height 8
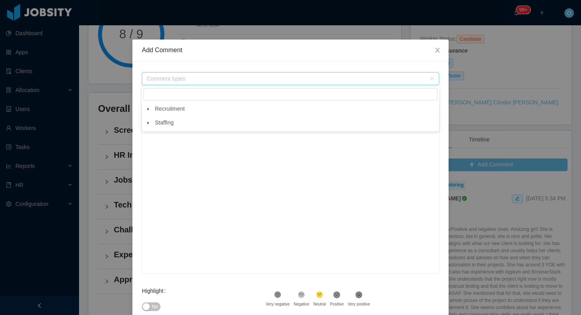
click at [149, 109] on icon "icon: caret-down" at bounding box center [148, 109] width 4 height 4
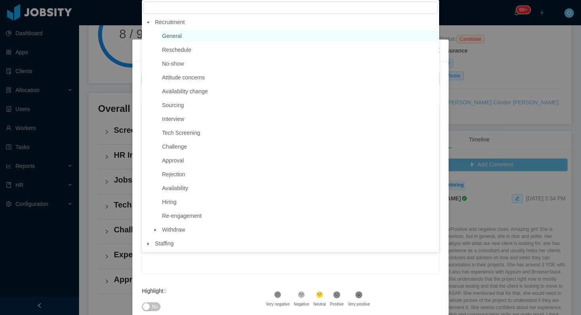
click at [183, 38] on span "General" at bounding box center [299, 36] width 278 height 11
type input "**********"
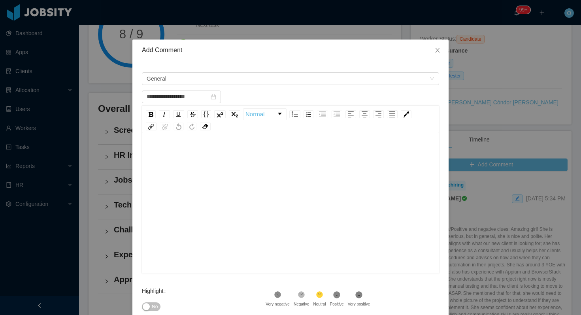
click at [173, 170] on div "rdw-editor" at bounding box center [290, 216] width 285 height 138
click at [171, 157] on span "**********" at bounding box center [185, 155] width 74 height 6
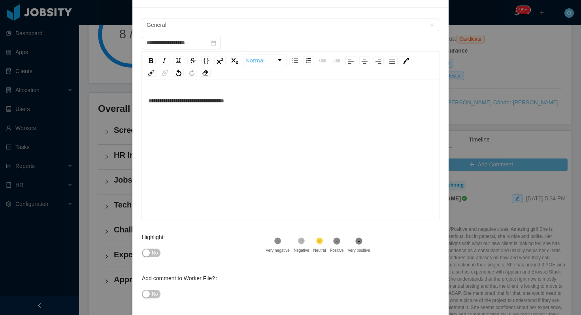
scroll to position [63, 0]
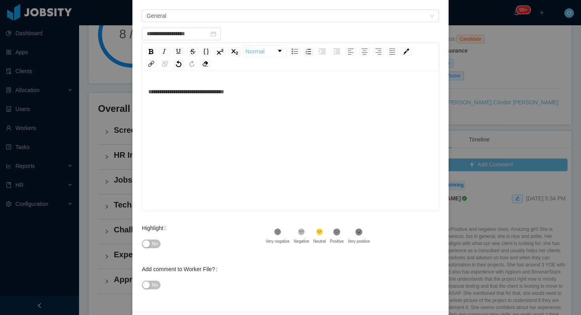
click at [157, 245] on span "No" at bounding box center [155, 244] width 6 height 8
click at [154, 286] on span "No" at bounding box center [155, 285] width 6 height 8
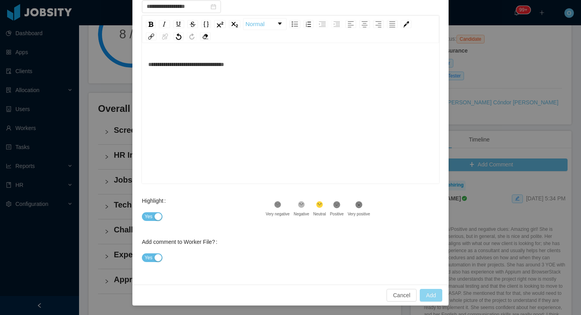
click at [422, 295] on button "Add" at bounding box center [431, 295] width 23 height 13
type input "**********"
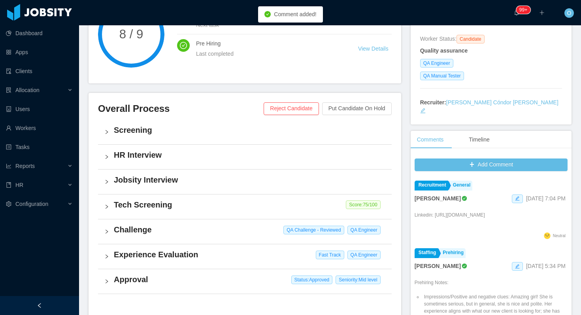
scroll to position [0, 0]
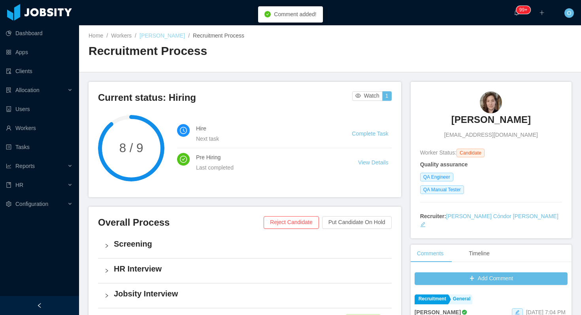
click at [165, 36] on link "[PERSON_NAME]" at bounding box center [162, 35] width 45 height 6
